Goal: Task Accomplishment & Management: Manage account settings

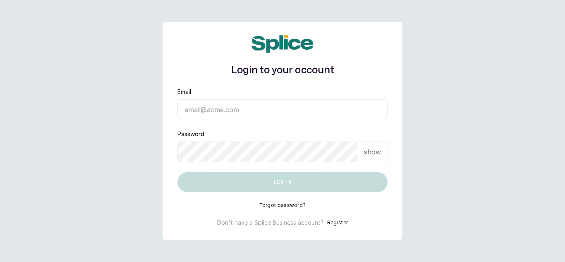
click at [114, 82] on main "Login to your account Email Password show Log in Forgot password? Don't have a …" at bounding box center [282, 131] width 565 height 262
click at [214, 104] on input "Email" at bounding box center [282, 109] width 210 height 21
type input "dhebbiespride@gmail.com"
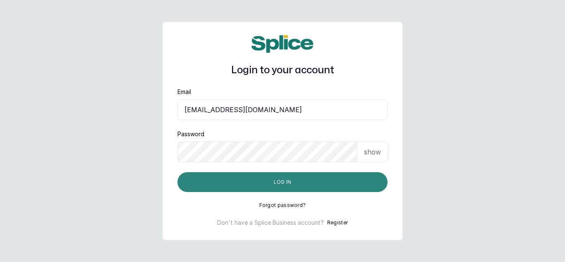
click at [296, 187] on button "Log in" at bounding box center [282, 182] width 210 height 20
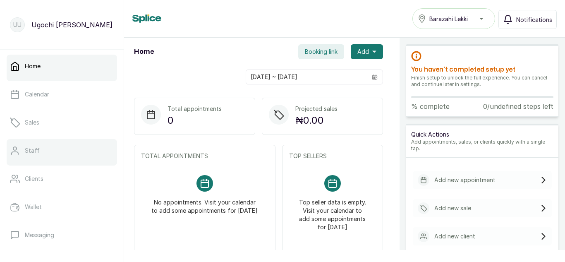
click at [63, 150] on link "Staff" at bounding box center [62, 150] width 110 height 23
